Goal: Information Seeking & Learning: Learn about a topic

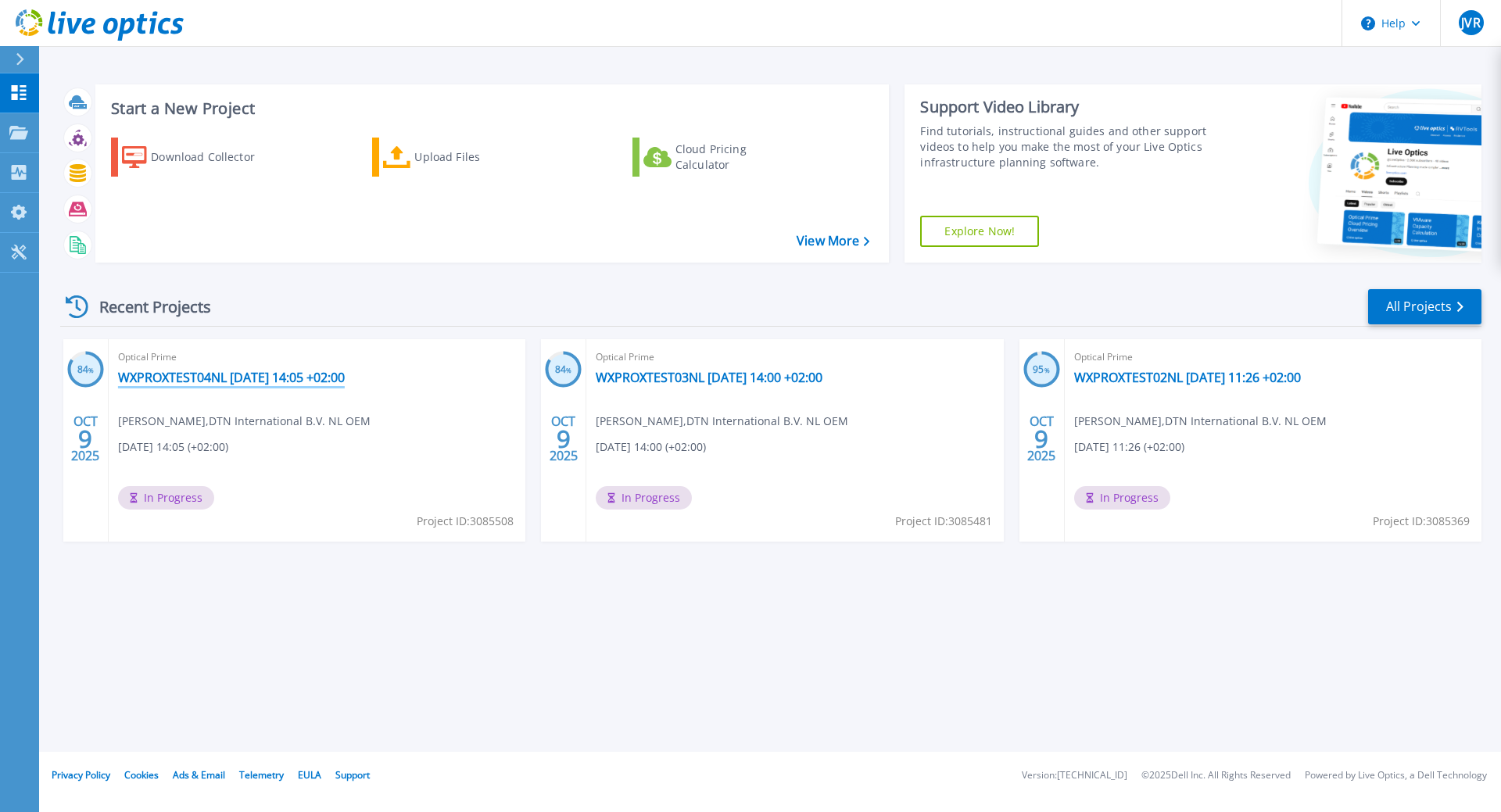
click at [333, 371] on link "WXPROXTEST04NL [DATE] 14:05 +02:00" at bounding box center [231, 377] width 226 height 15
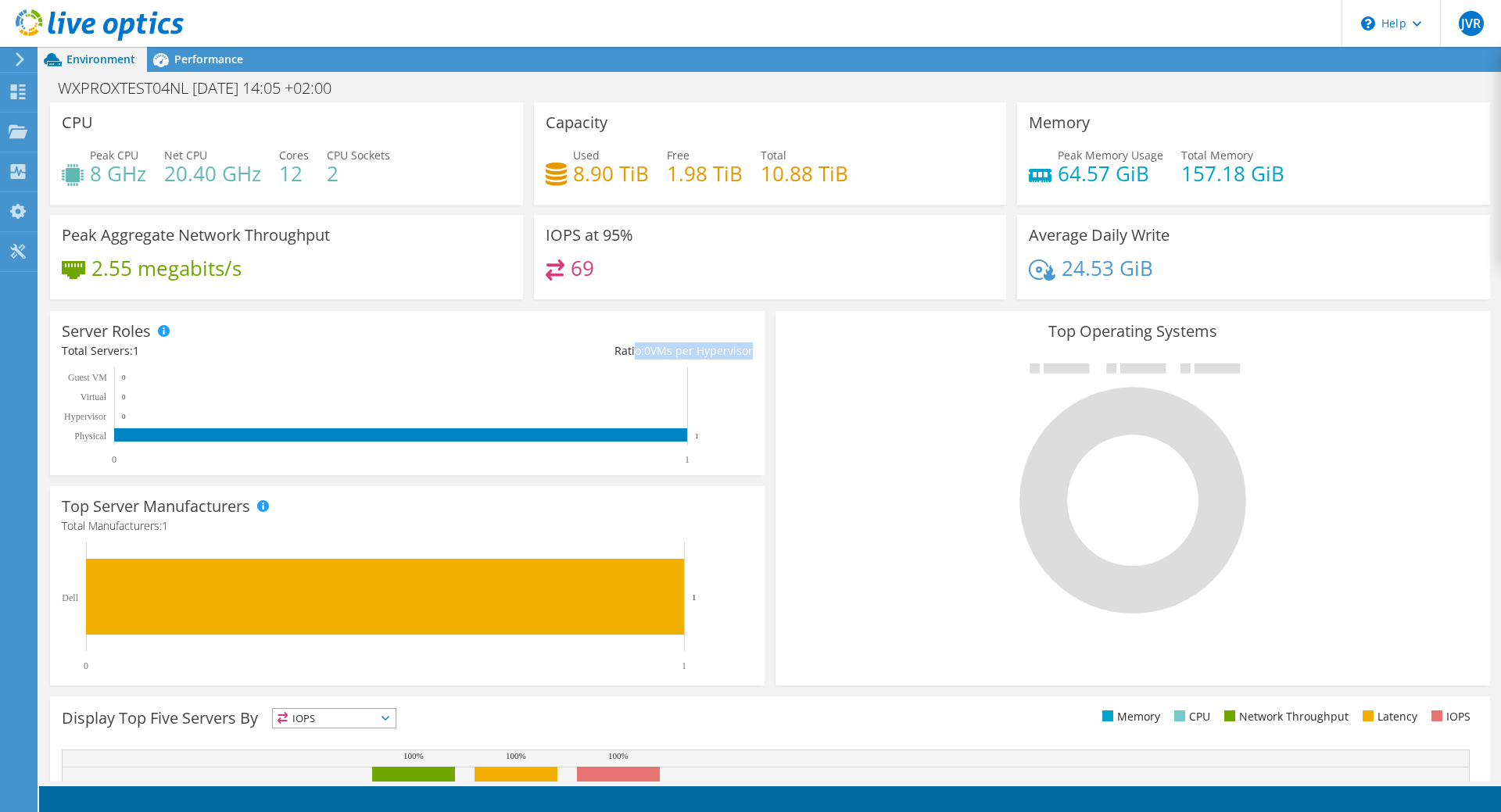
drag, startPoint x: 633, startPoint y: 357, endPoint x: 764, endPoint y: 362, distance: 131.1
click at [764, 362] on div "Server Roles Physical Servers represent bare metal servers that were targets of…" at bounding box center [407, 392] width 725 height 175
click at [753, 423] on div "Server Roles Physical Servers represent bare metal servers that were targets of…" at bounding box center [407, 393] width 715 height 164
drag, startPoint x: 226, startPoint y: 270, endPoint x: 119, endPoint y: 269, distance: 107.0
click at [119, 269] on h4 "2.55 megabits/s" at bounding box center [166, 268] width 150 height 17
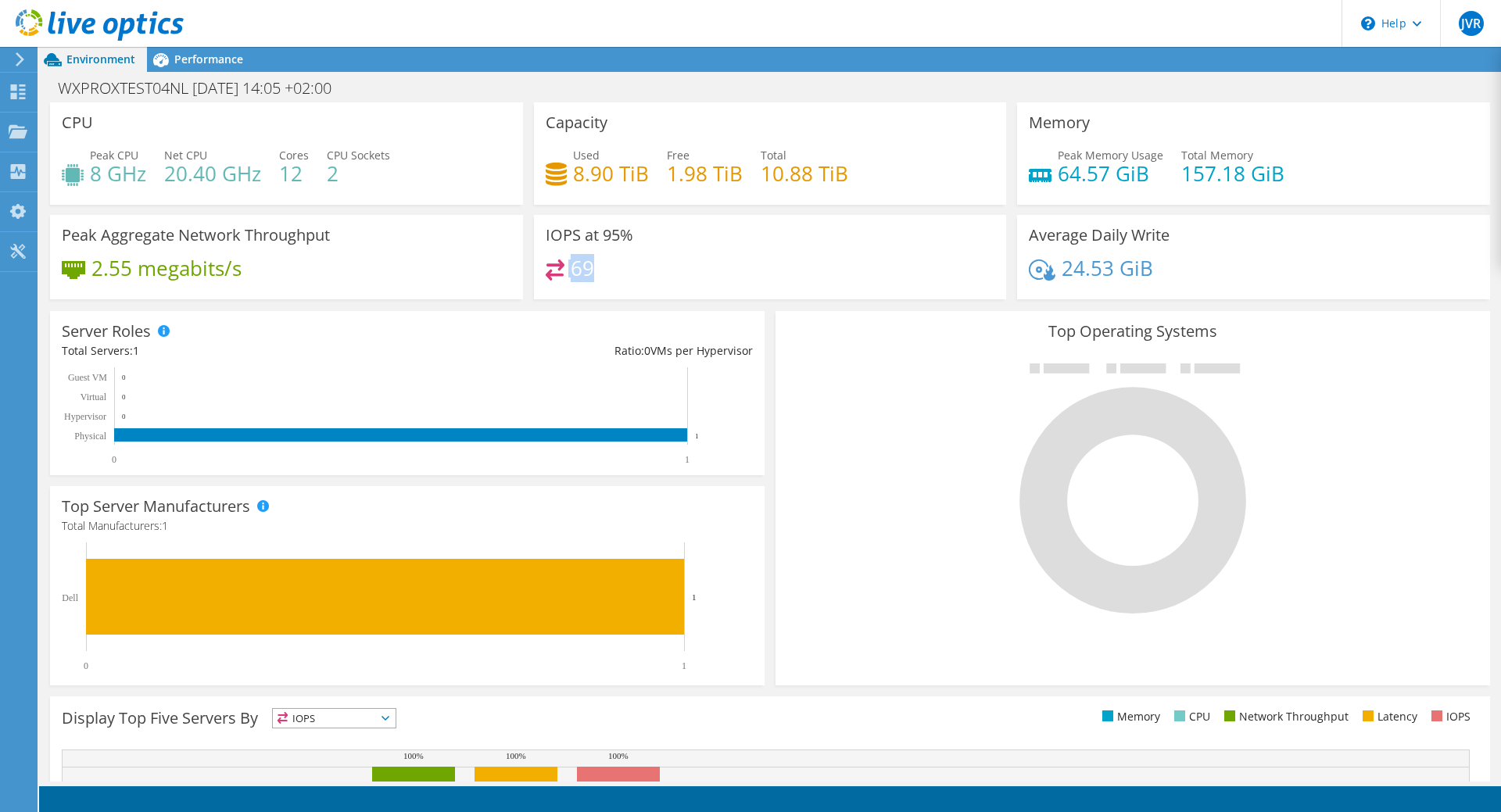
drag, startPoint x: 605, startPoint y: 267, endPoint x: 556, endPoint y: 267, distance: 49.0
click at [556, 267] on div "69" at bounding box center [770, 276] width 450 height 34
click at [641, 279] on div "69" at bounding box center [770, 276] width 450 height 34
click at [352, 410] on rect at bounding box center [403, 416] width 683 height 98
click at [191, 61] on span "Performance" at bounding box center [208, 58] width 69 height 14
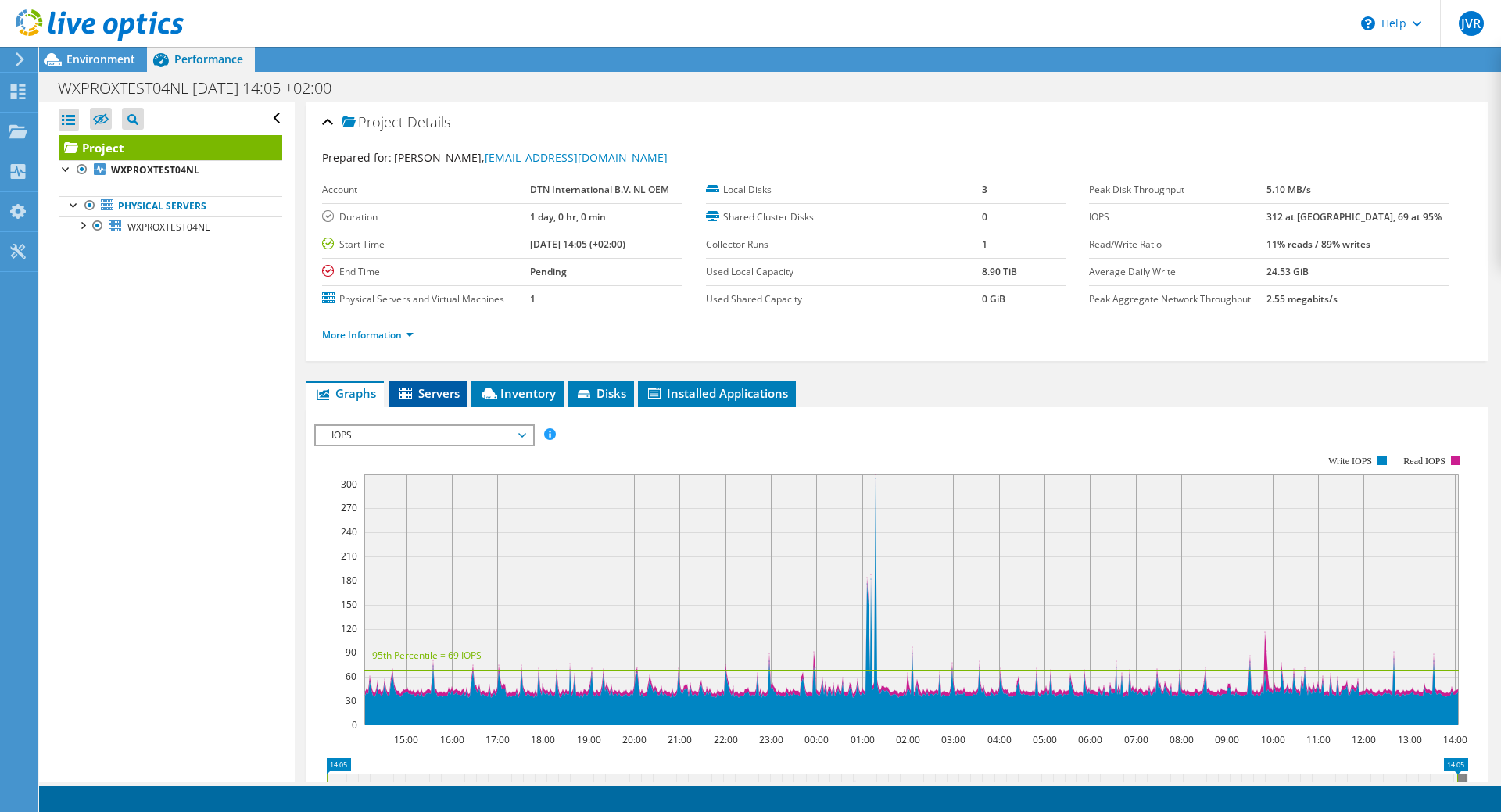
click at [419, 393] on span "Servers" at bounding box center [428, 392] width 63 height 15
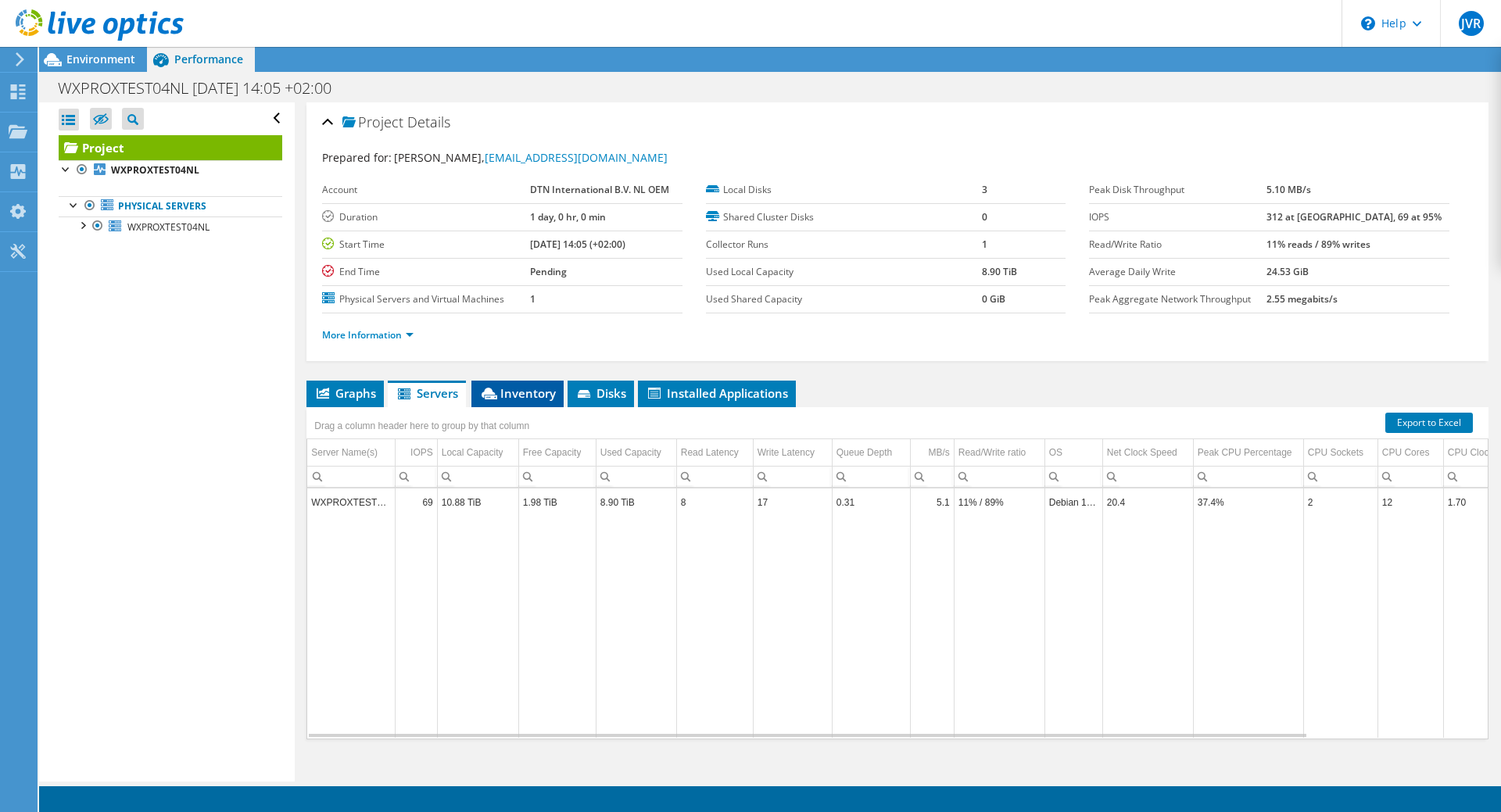
click at [523, 396] on span "Inventory" at bounding box center [516, 392] width 76 height 15
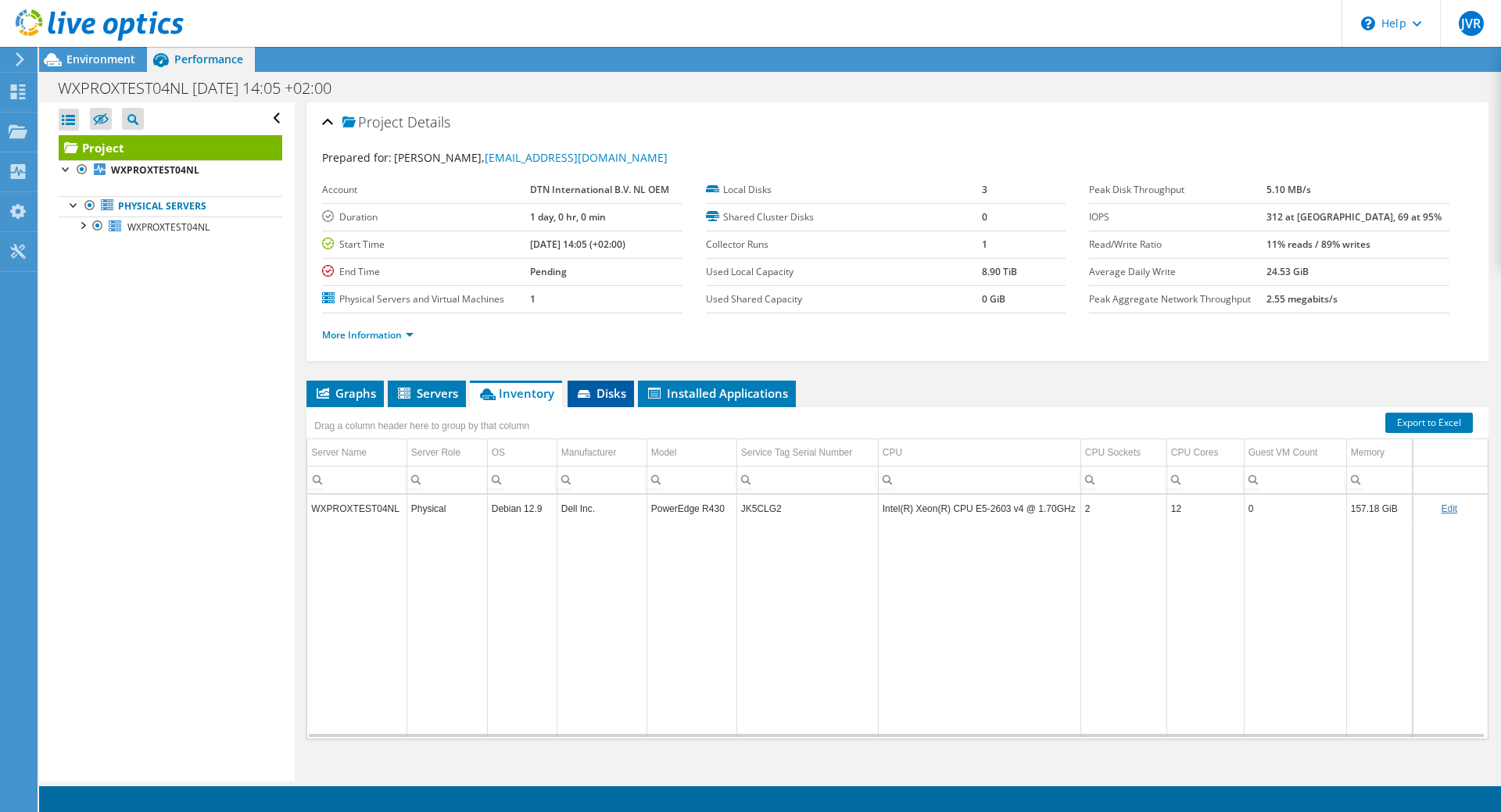
click at [606, 395] on span "Disks" at bounding box center [601, 392] width 51 height 15
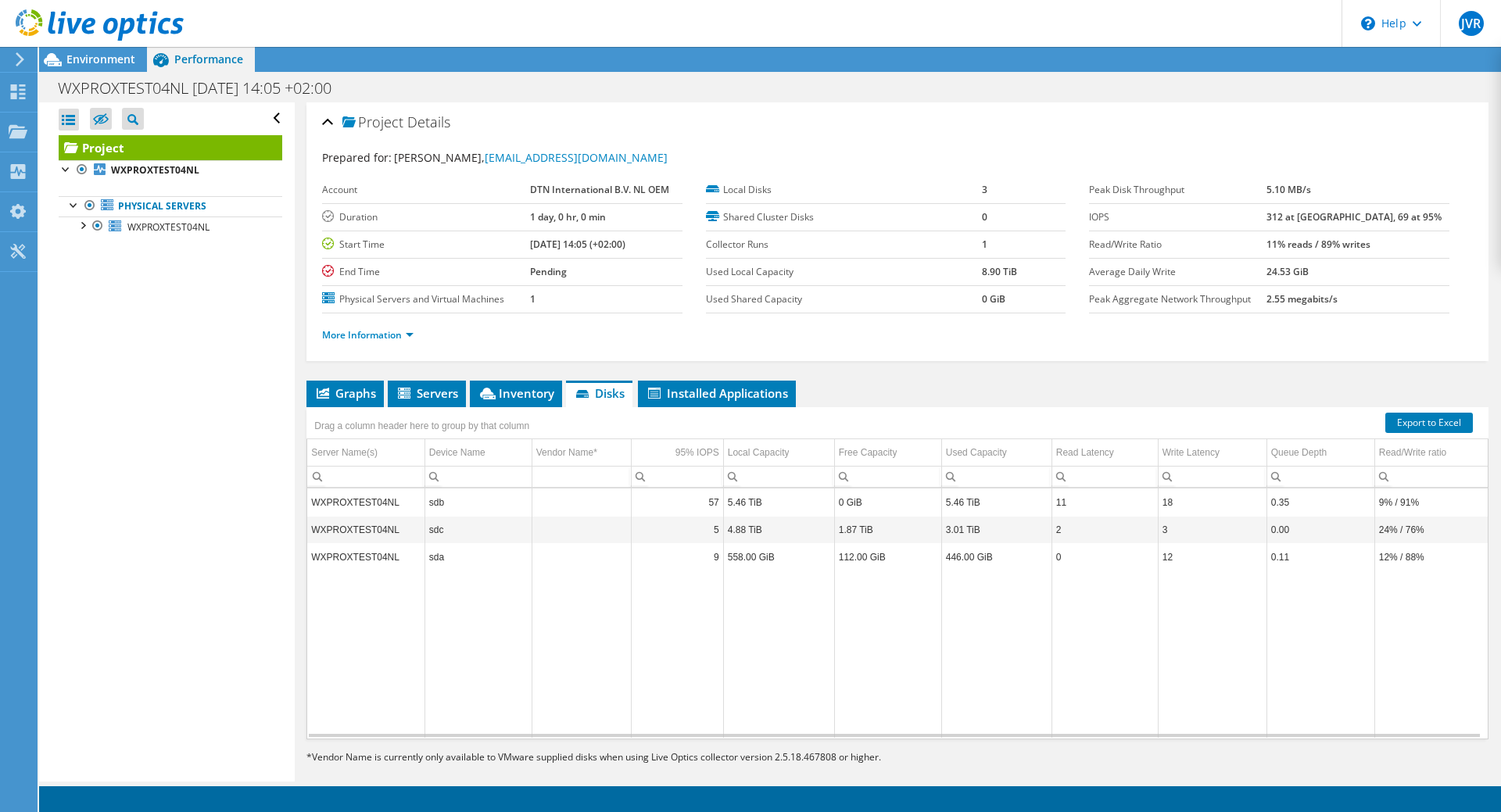
click at [991, 504] on td "5.46 TiB" at bounding box center [996, 502] width 110 height 27
click at [471, 559] on td "sda" at bounding box center [478, 557] width 107 height 27
